Goal: Navigation & Orientation: Understand site structure

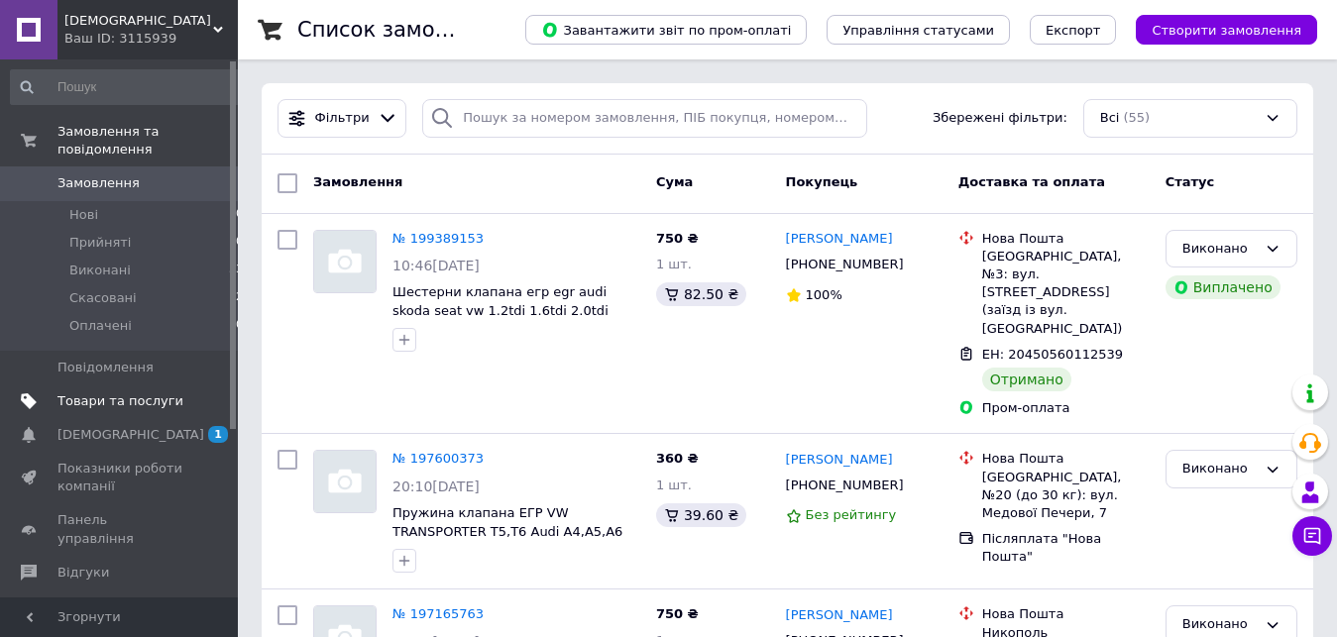
click at [95, 392] on span "Товари та послуги" at bounding box center [120, 401] width 126 height 18
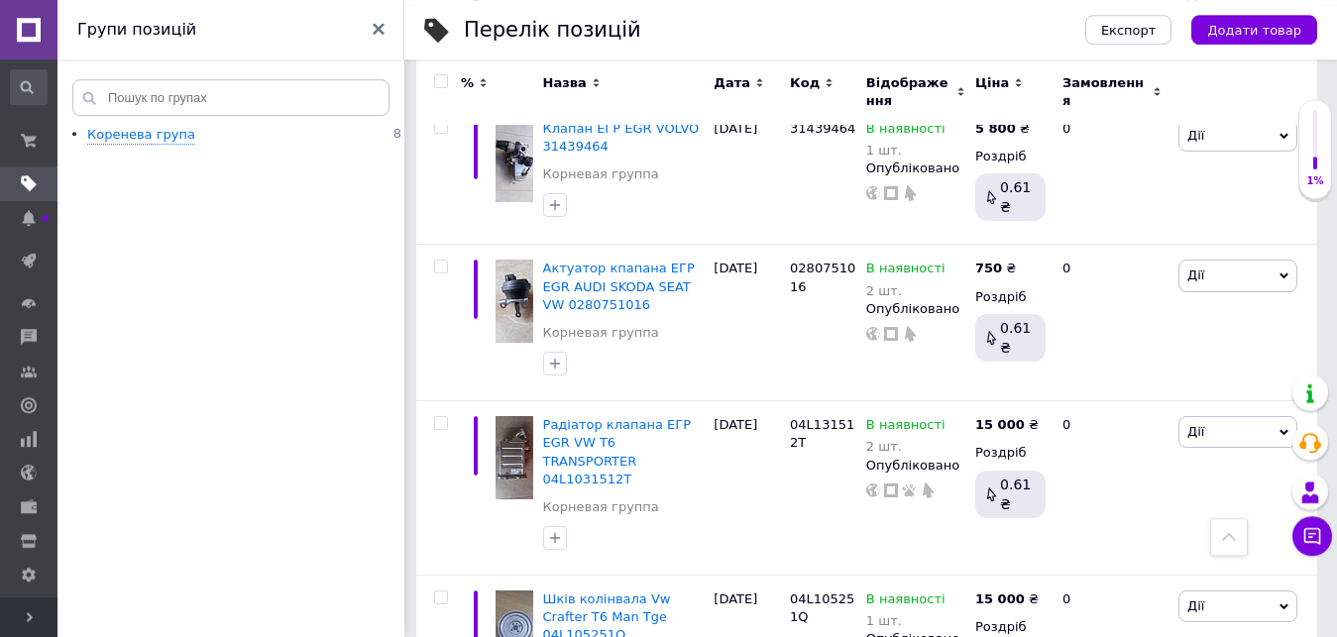
scroll to position [590, 0]
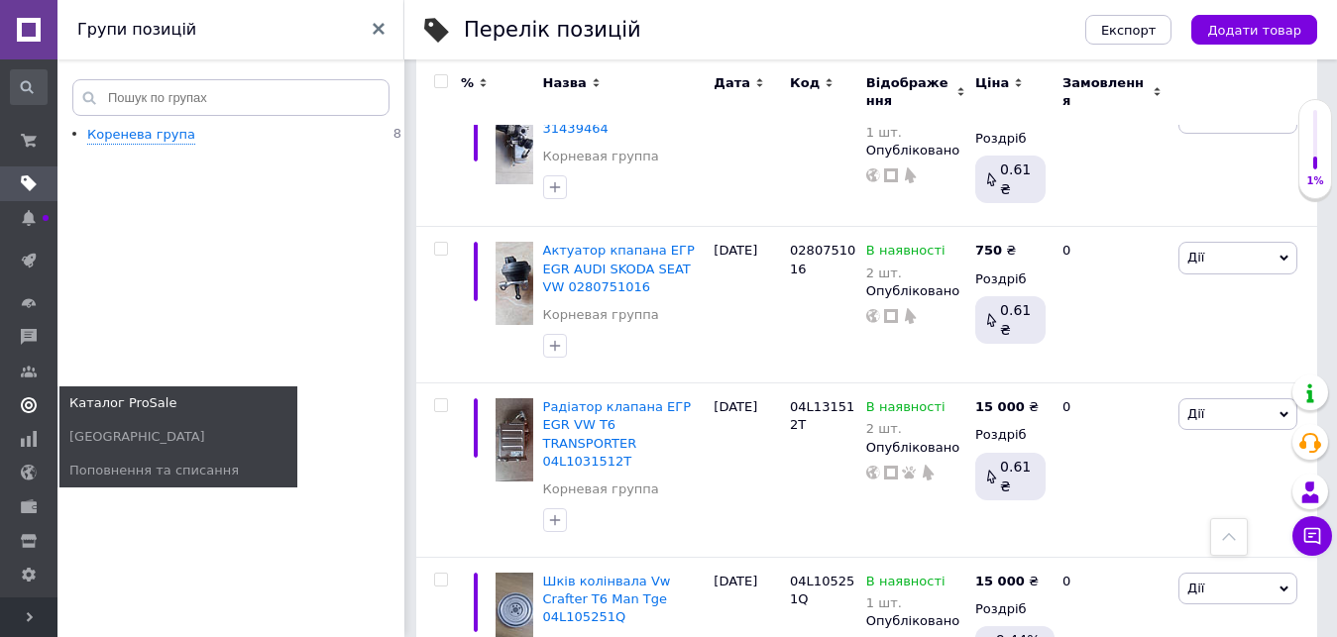
click at [26, 397] on use at bounding box center [29, 405] width 16 height 16
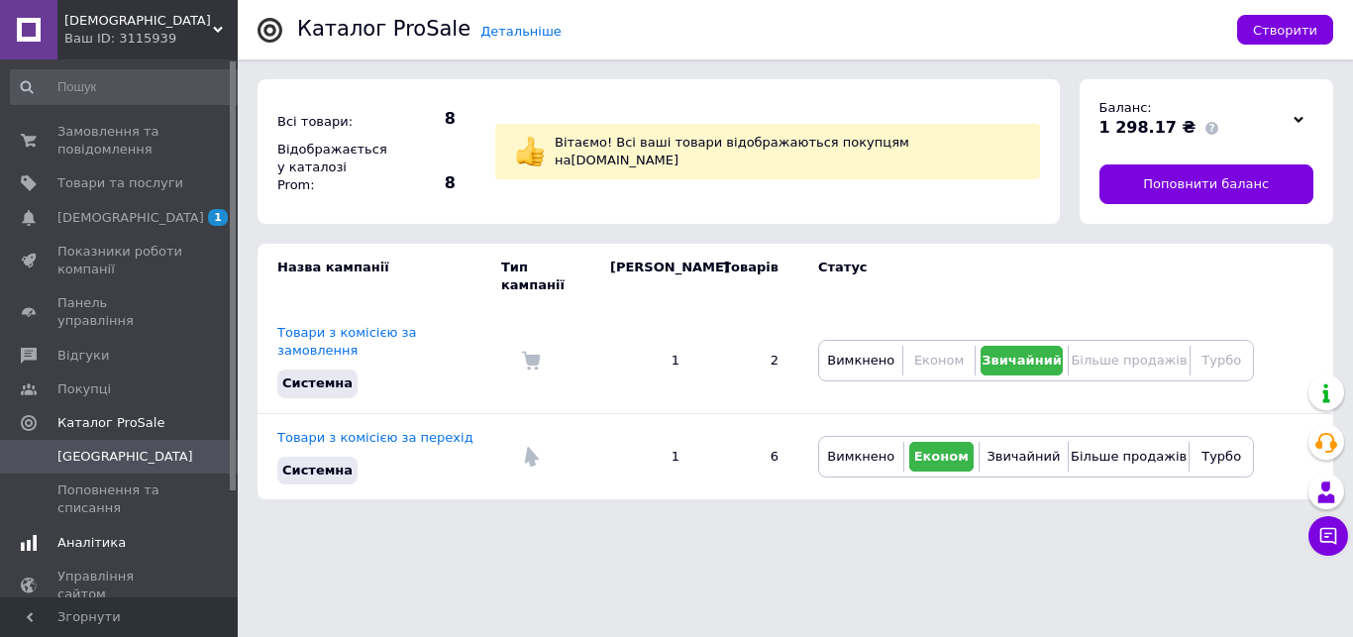
click at [83, 534] on span "Аналітика" at bounding box center [91, 543] width 68 height 18
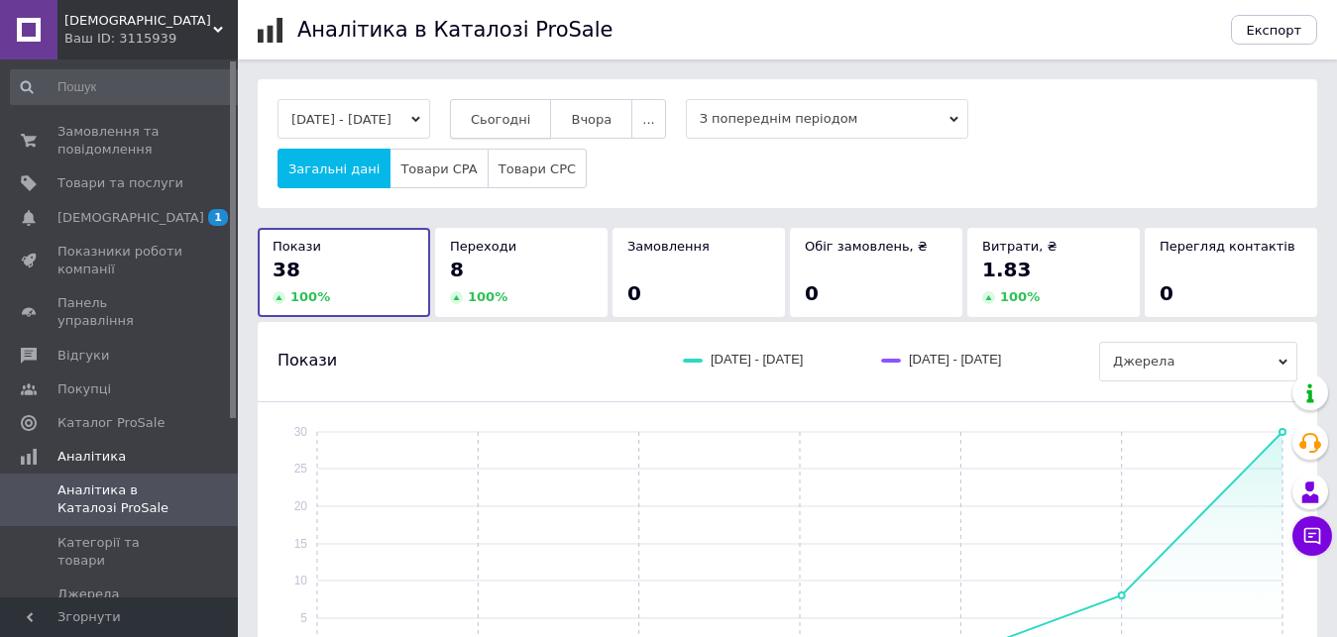
click at [525, 122] on span "Сьогодні" at bounding box center [501, 119] width 60 height 15
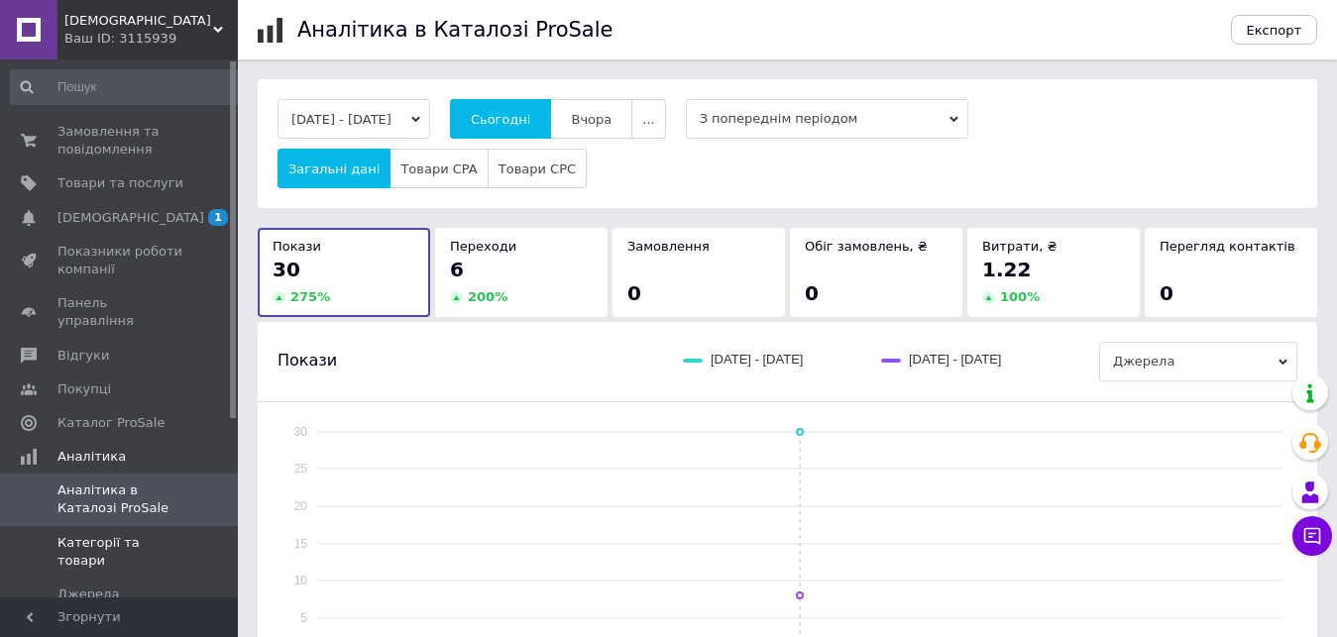
click at [153, 534] on span "Категорії та товари" at bounding box center [120, 552] width 126 height 36
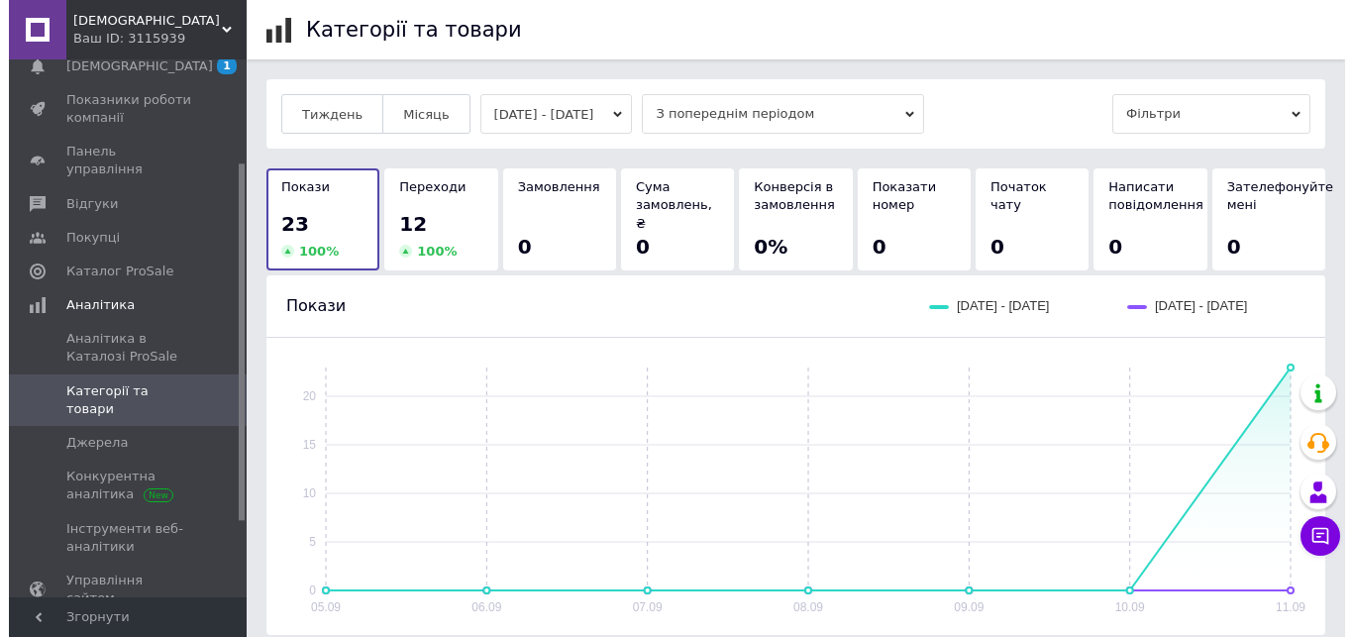
scroll to position [156, 0]
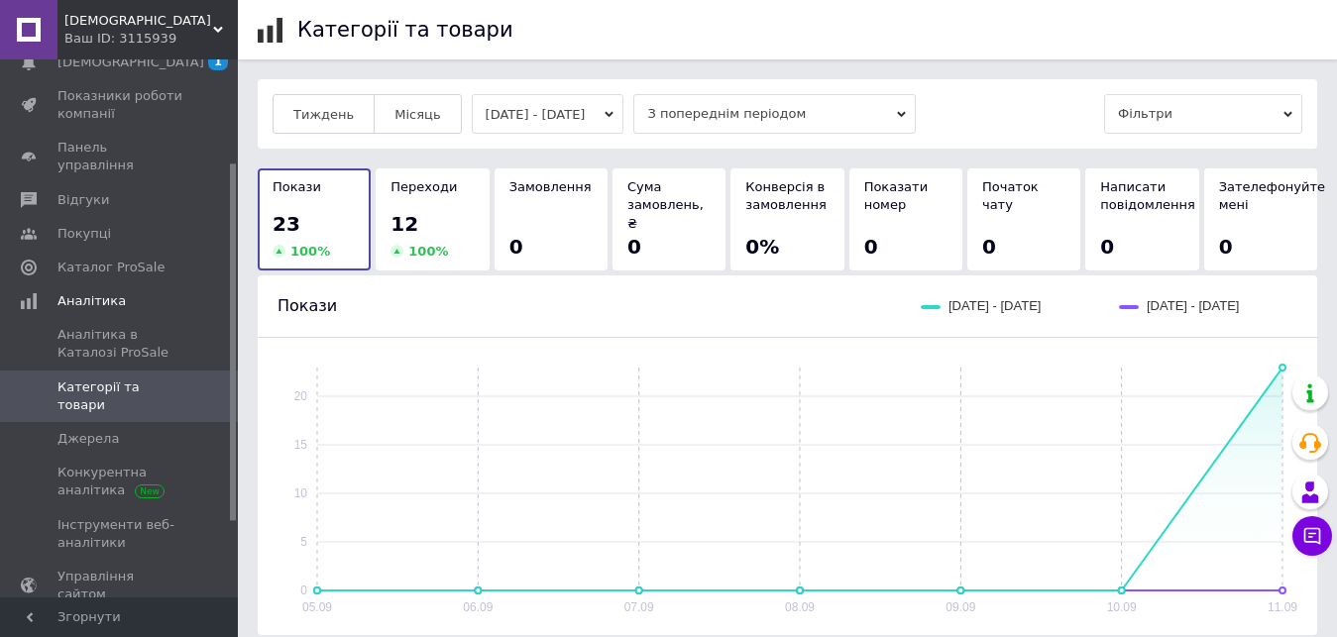
drag, startPoint x: 230, startPoint y: 397, endPoint x: 230, endPoint y: 499, distance: 102.1
click at [230, 499] on div at bounding box center [233, 341] width 6 height 357
click at [82, 464] on span "Конкурентна аналітика" at bounding box center [120, 482] width 126 height 36
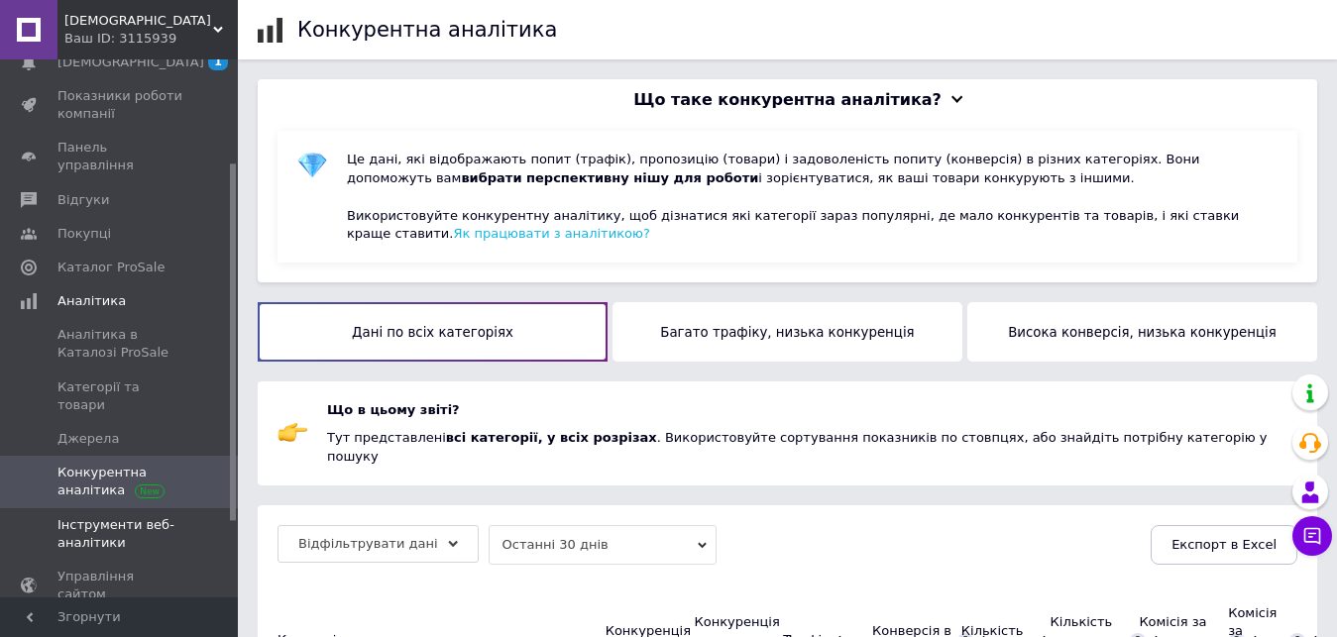
click at [92, 516] on span "Інструменти веб-аналітики" at bounding box center [120, 534] width 126 height 36
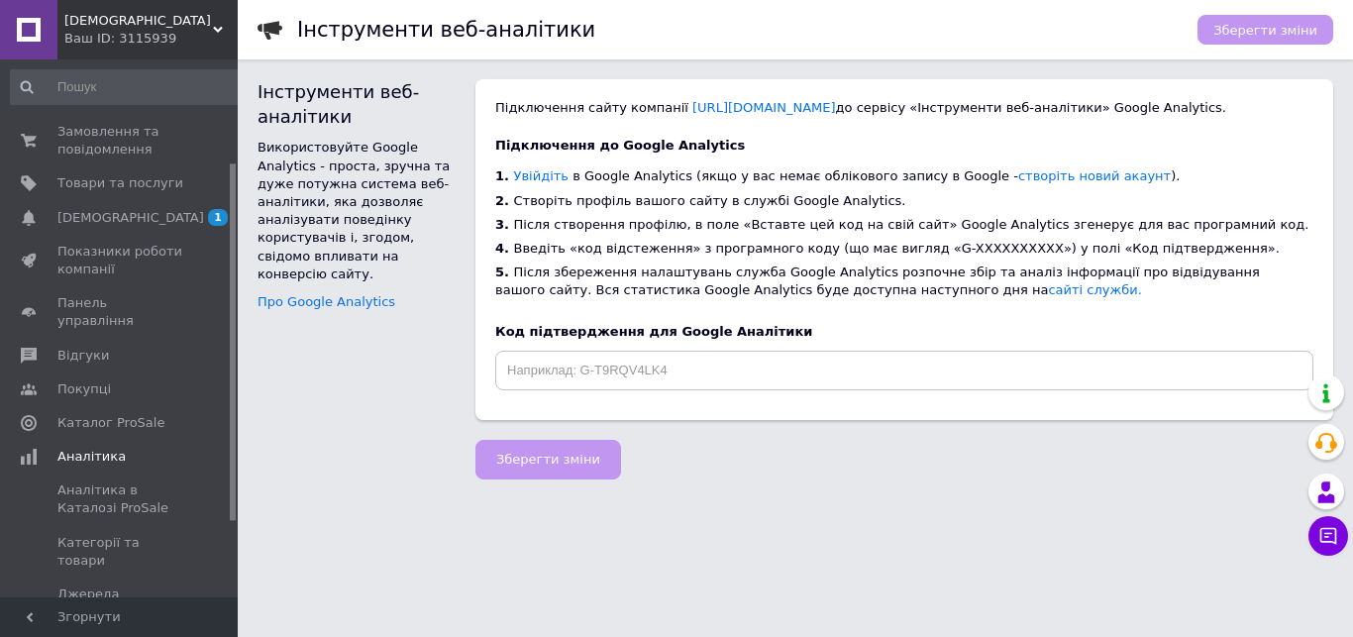
click at [232, 101] on div at bounding box center [233, 328] width 6 height 534
click at [115, 185] on span "Товари та послуги" at bounding box center [120, 183] width 126 height 18
